Goal: Task Accomplishment & Management: Manage account settings

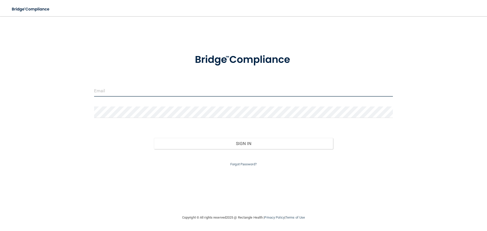
click at [112, 92] on input "email" at bounding box center [243, 90] width 299 height 11
type input "s"
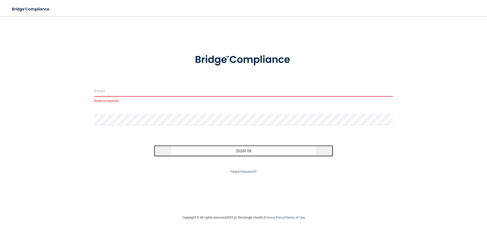
click at [258, 153] on button "Sign In" at bounding box center [243, 150] width 179 height 11
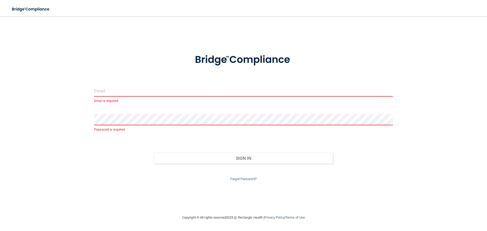
click at [124, 93] on input "email" at bounding box center [243, 90] width 299 height 11
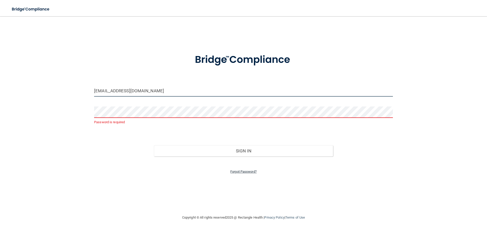
type input "[EMAIL_ADDRESS][DOMAIN_NAME]"
click at [250, 172] on link "Forgot Password?" at bounding box center [243, 172] width 26 height 4
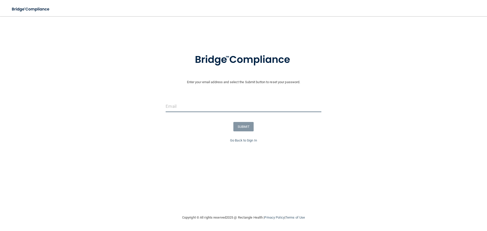
click at [207, 108] on input "email" at bounding box center [243, 106] width 155 height 11
type input "[EMAIL_ADDRESS][DOMAIN_NAME]"
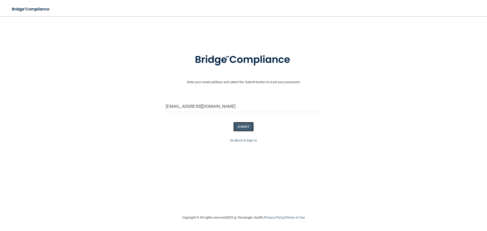
click at [243, 128] on button "SUBMIT" at bounding box center [243, 126] width 21 height 9
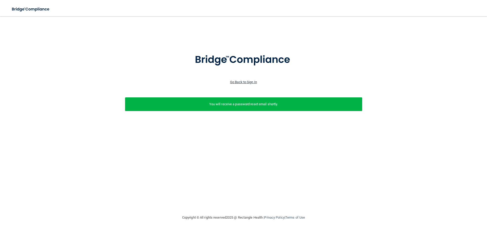
click at [246, 82] on link "Go Back to Sign In" at bounding box center [243, 82] width 27 height 4
